Goal: Check status: Check status

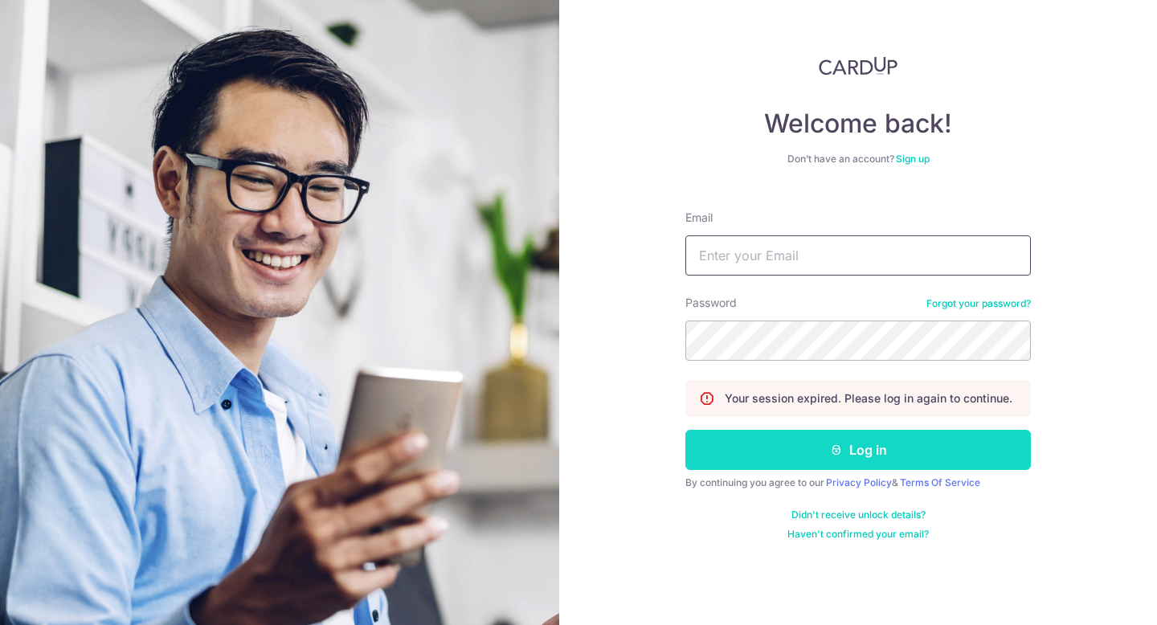
type input "[EMAIL_ADDRESS][DOMAIN_NAME]"
click at [848, 452] on button "Log in" at bounding box center [857, 450] width 345 height 40
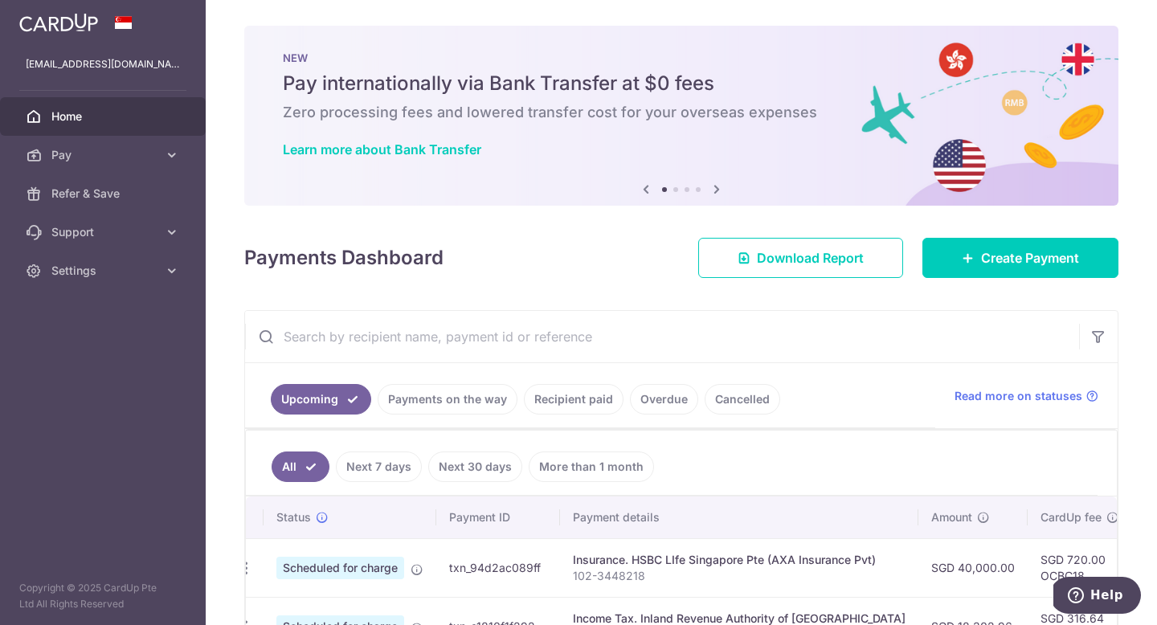
click at [446, 402] on link "Payments on the way" at bounding box center [448, 399] width 140 height 31
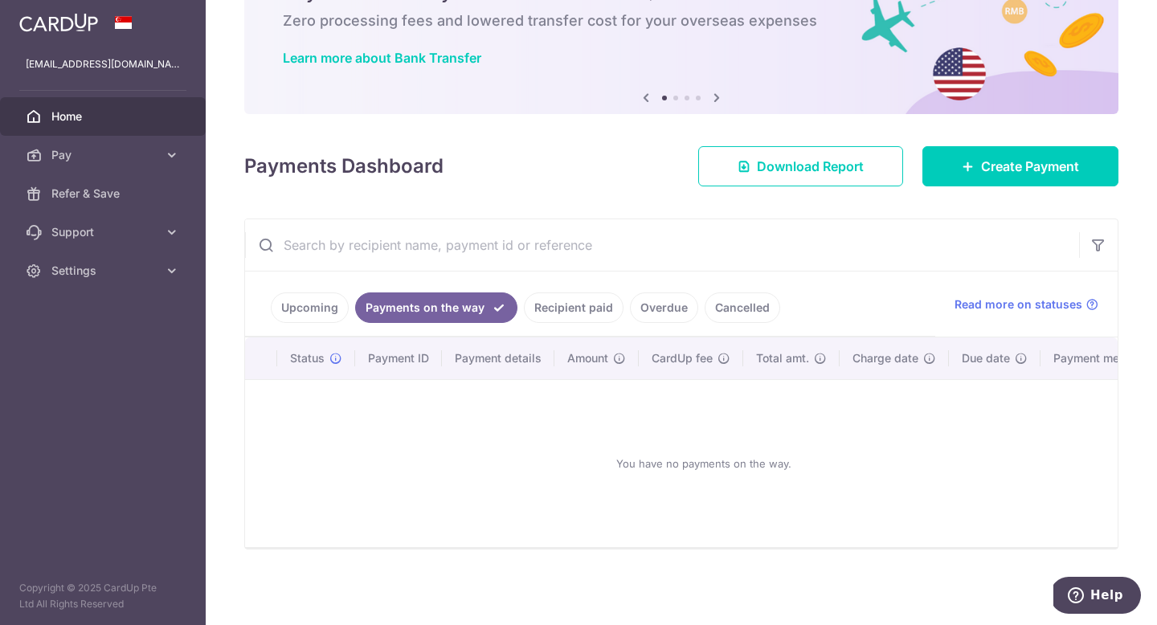
scroll to position [100, 0]
click at [549, 293] on link "Recipient paid" at bounding box center [574, 307] width 100 height 31
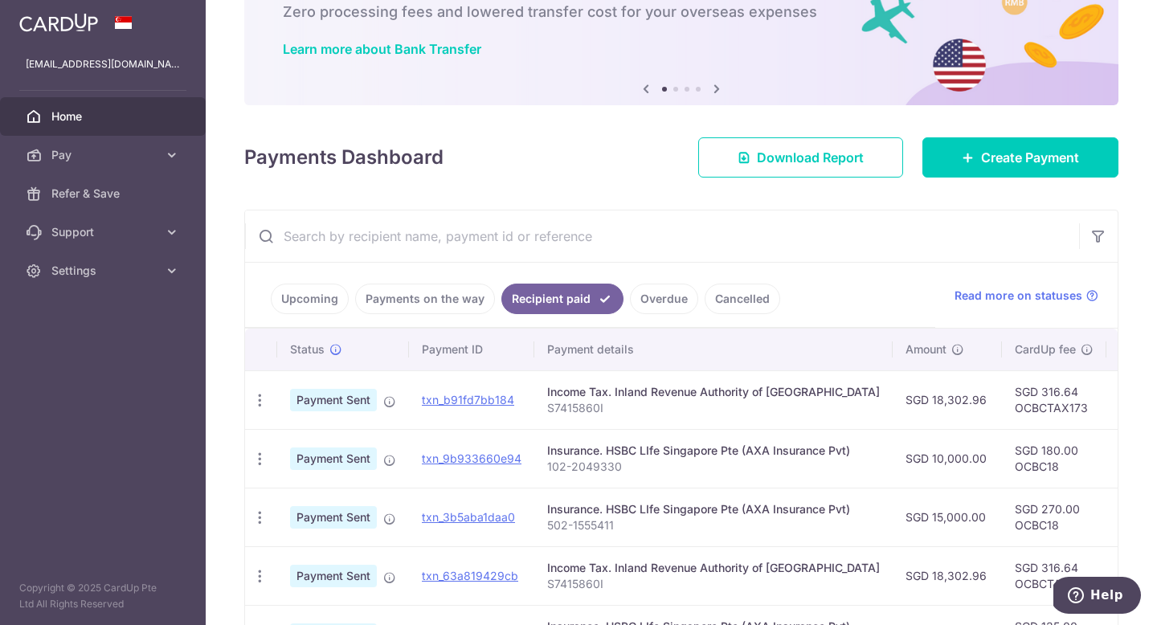
click at [630, 288] on link "Overdue" at bounding box center [664, 299] width 68 height 31
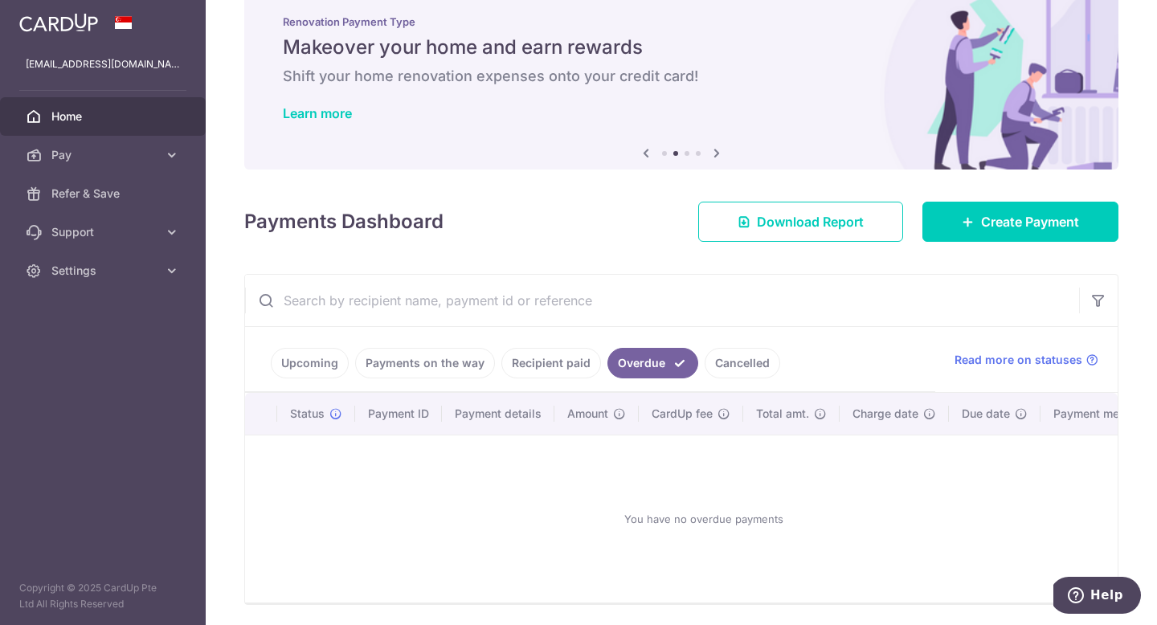
click at [422, 358] on link "Payments on the way" at bounding box center [425, 363] width 140 height 31
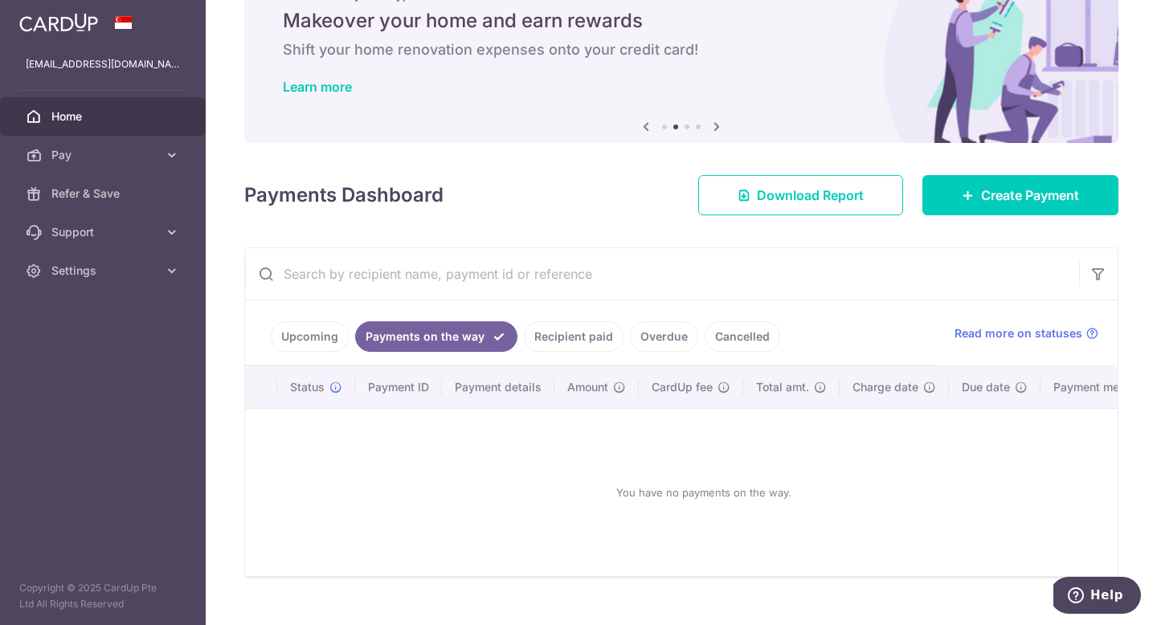
scroll to position [68, 0]
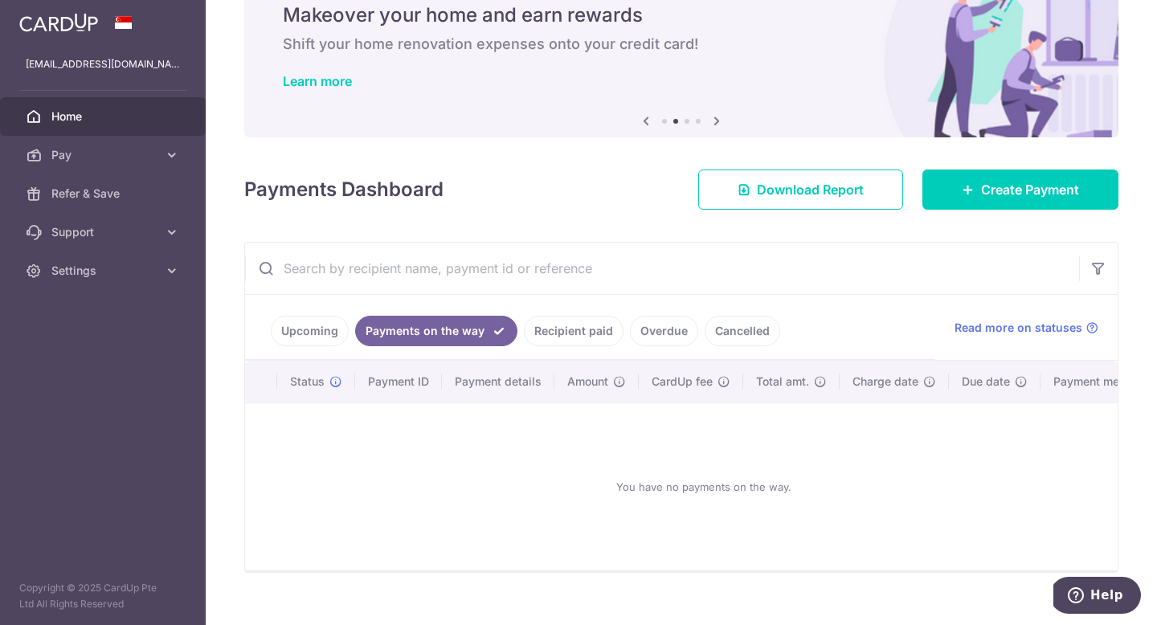
click at [302, 333] on link "Upcoming" at bounding box center [310, 331] width 78 height 31
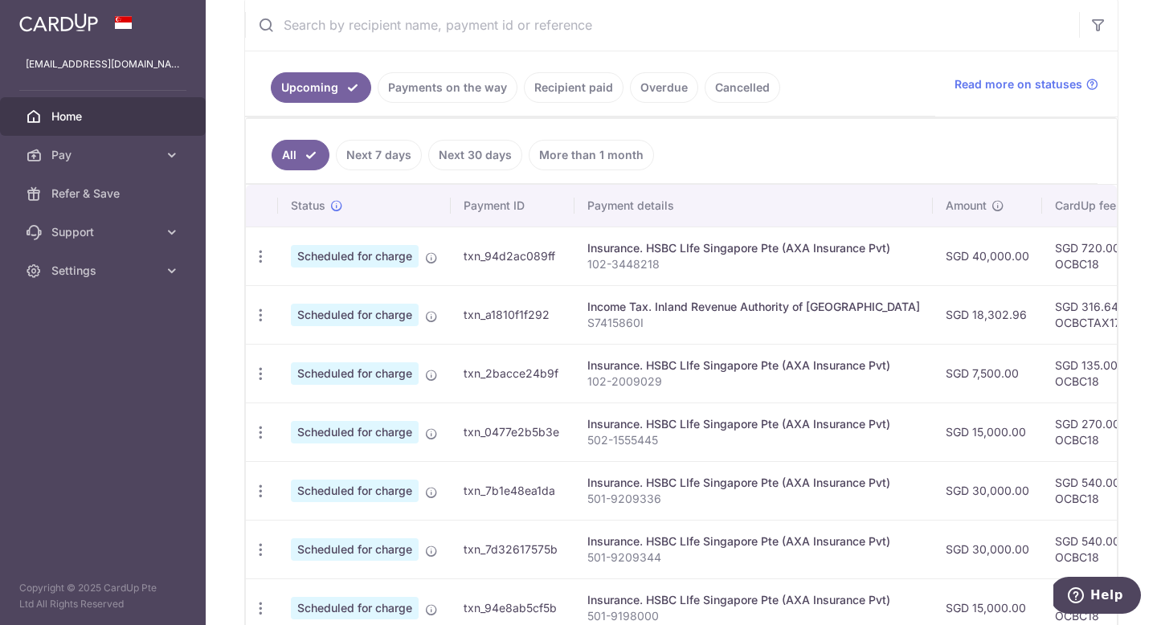
scroll to position [0, 0]
